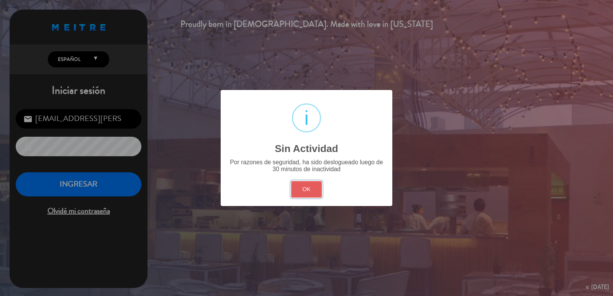
click at [300, 187] on button "OK" at bounding box center [306, 189] width 31 height 16
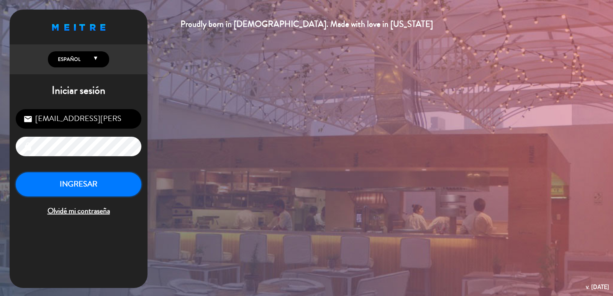
click at [112, 185] on button "INGRESAR" at bounding box center [79, 185] width 126 height 24
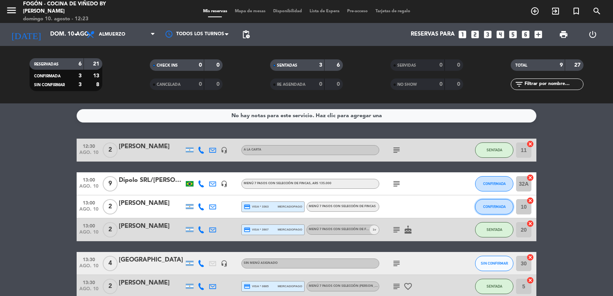
click at [505, 212] on button "CONFIRMADA" at bounding box center [494, 206] width 38 height 15
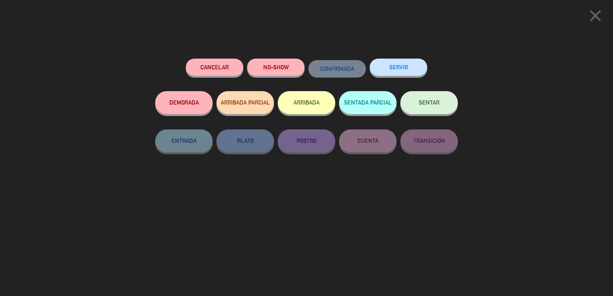
click at [439, 109] on button "SENTAR" at bounding box center [430, 102] width 58 height 23
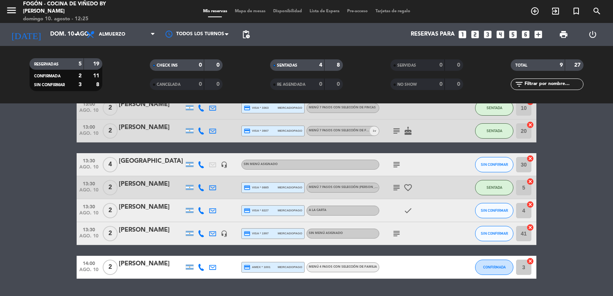
scroll to position [115, 0]
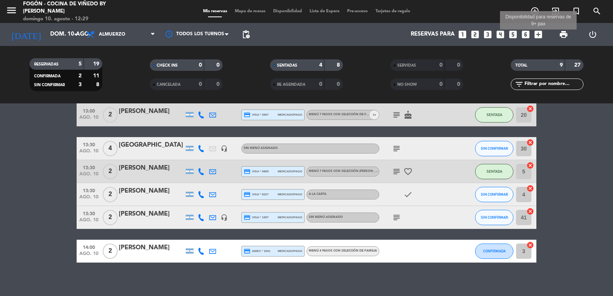
click at [541, 36] on icon "add_box" at bounding box center [539, 35] width 10 height 10
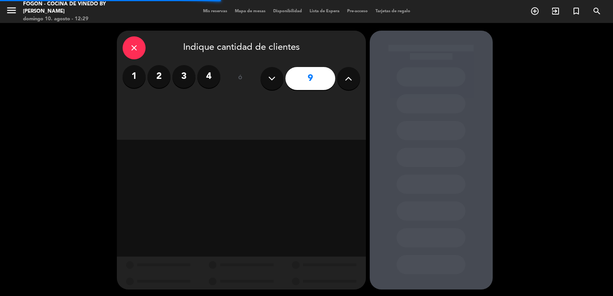
click at [269, 78] on icon at bounding box center [271, 79] width 7 height 12
type input "8"
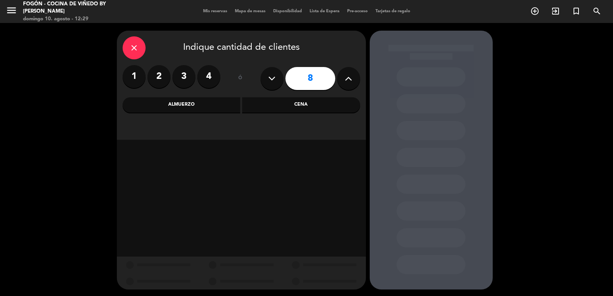
click at [198, 102] on div "Almuerzo" at bounding box center [182, 104] width 118 height 15
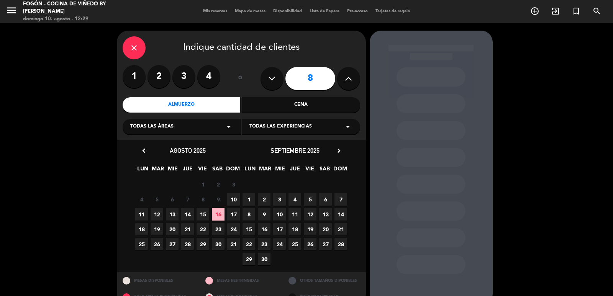
click at [235, 200] on span "10" at bounding box center [233, 199] width 13 height 13
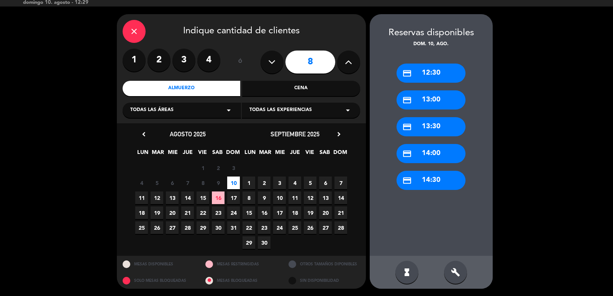
click at [444, 123] on div "credit_card 13:30" at bounding box center [431, 126] width 69 height 19
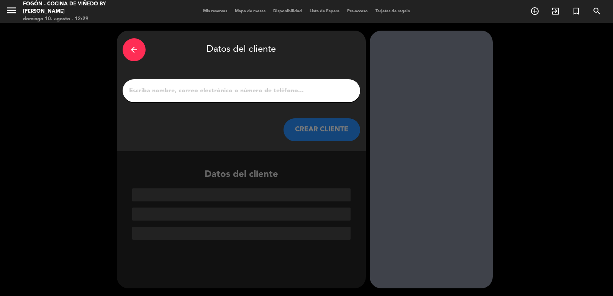
click at [219, 92] on input "1" at bounding box center [241, 90] width 226 height 11
paste input "[PERSON_NAME],"
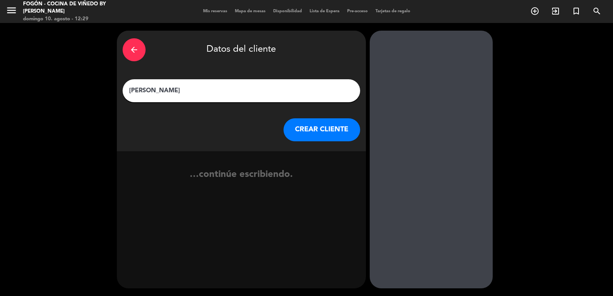
type input "[PERSON_NAME]"
click at [301, 128] on button "CREAR CLIENTE" at bounding box center [322, 129] width 77 height 23
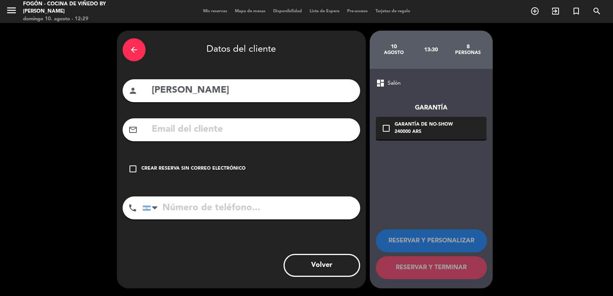
click at [222, 166] on div "Crear reserva sin correo electrónico" at bounding box center [193, 169] width 104 height 8
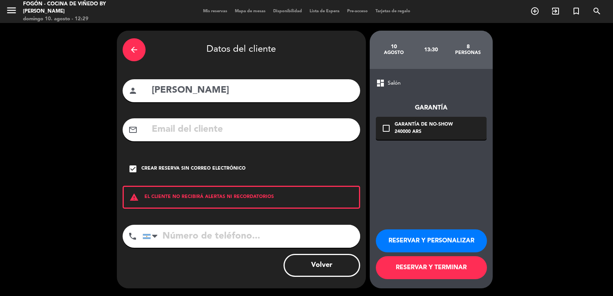
click at [187, 170] on div "Crear reserva sin correo electrónico" at bounding box center [193, 169] width 104 height 8
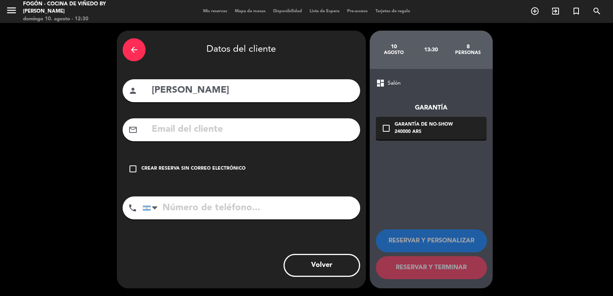
click at [200, 164] on div "check_box_outline_blank Crear reserva sin correo electrónico" at bounding box center [242, 169] width 238 height 23
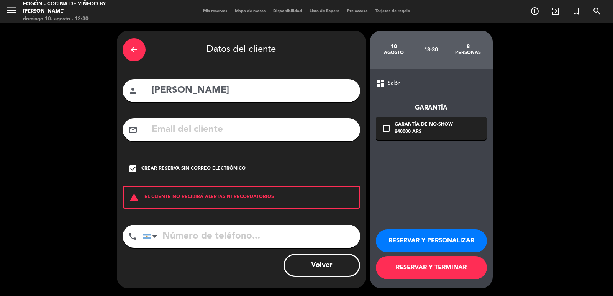
click at [394, 237] on button "RESERVAR Y PERSONALIZAR" at bounding box center [431, 241] width 111 height 23
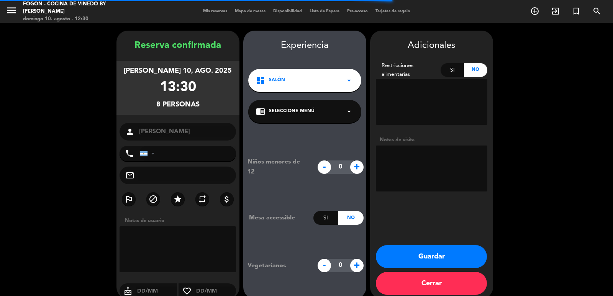
scroll to position [10, 0]
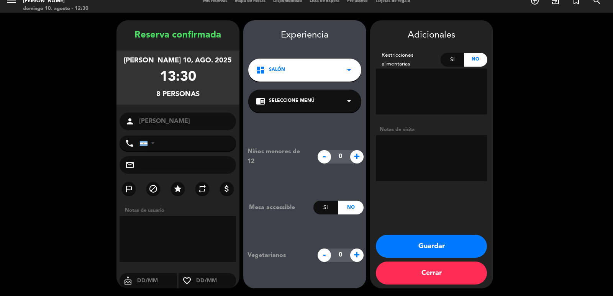
click at [308, 99] on span "Seleccione Menú" at bounding box center [292, 101] width 46 height 8
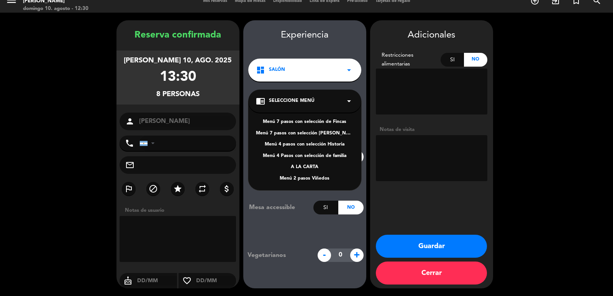
click at [317, 154] on div "Menú 4 Pasos con selección de familia" at bounding box center [305, 157] width 98 height 8
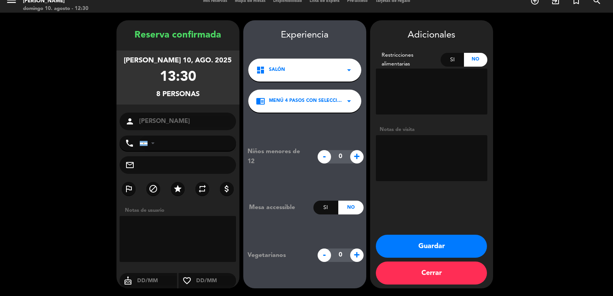
click at [392, 145] on textarea at bounding box center [432, 158] width 112 height 46
type textarea "personalmente 10/8"
click at [451, 245] on button "Guardar" at bounding box center [431, 246] width 111 height 23
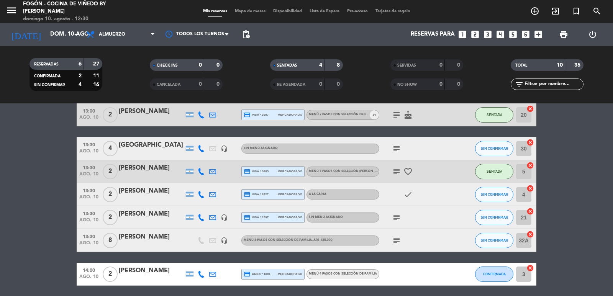
scroll to position [143, 0]
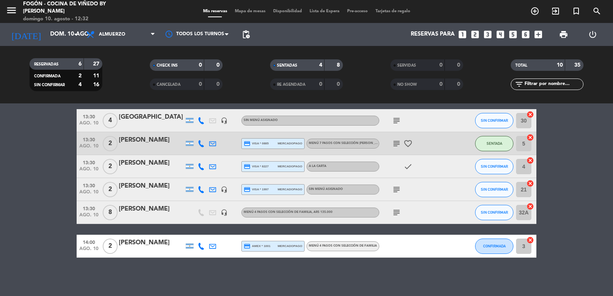
click at [399, 122] on icon "subject" at bounding box center [396, 120] width 9 height 9
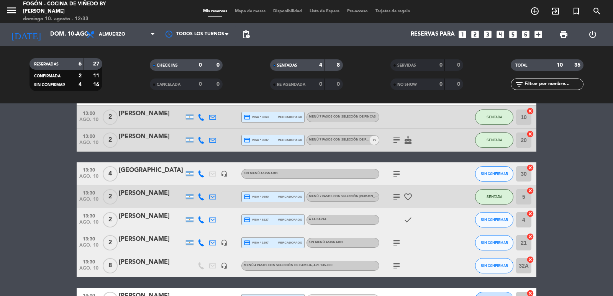
scroll to position [105, 0]
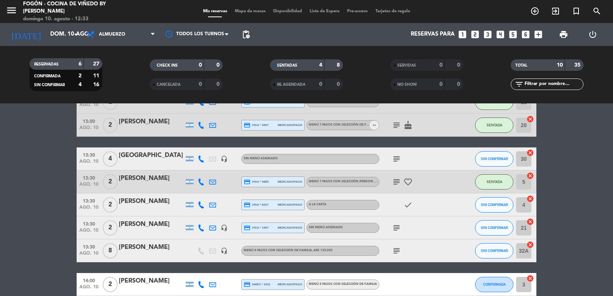
click at [158, 253] on div at bounding box center [151, 256] width 65 height 6
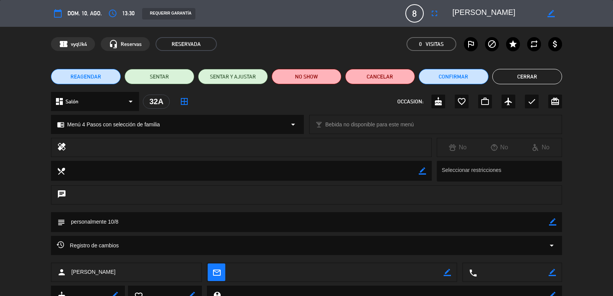
click at [552, 15] on icon "border_color" at bounding box center [551, 13] width 7 height 7
click at [455, 11] on textarea at bounding box center [497, 14] width 88 height 14
click at [453, 15] on textarea at bounding box center [497, 14] width 88 height 14
type textarea "[PERSON_NAME]- [PERSON_NAME]"
click at [549, 14] on icon at bounding box center [551, 13] width 7 height 7
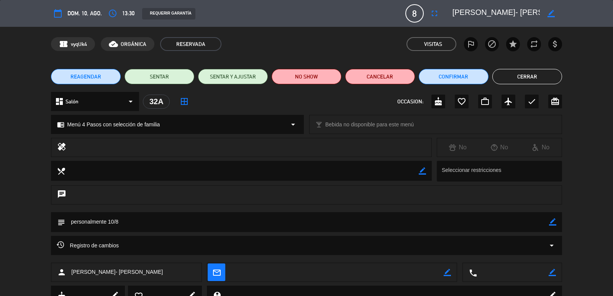
click at [519, 80] on button "Cerrar" at bounding box center [528, 76] width 70 height 15
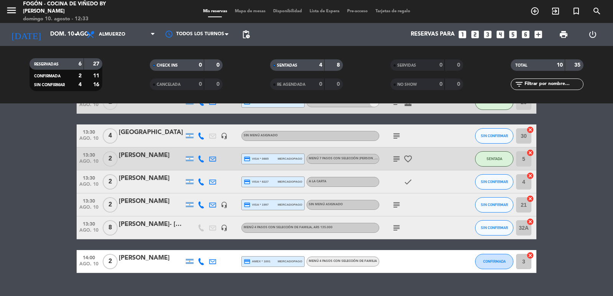
scroll to position [143, 0]
